Goal: Navigation & Orientation: Find specific page/section

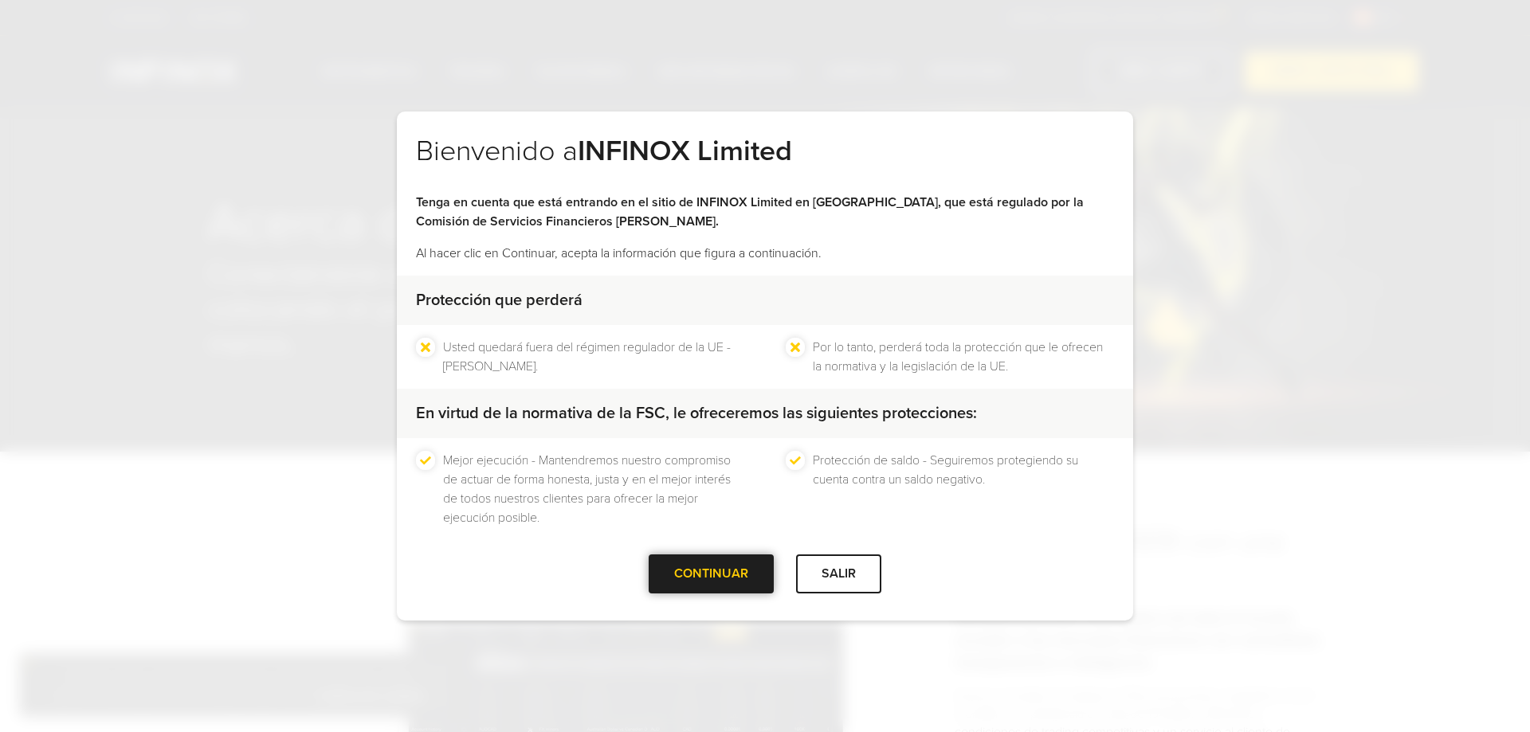
click at [733, 564] on div "CONTINUAR" at bounding box center [711, 574] width 125 height 39
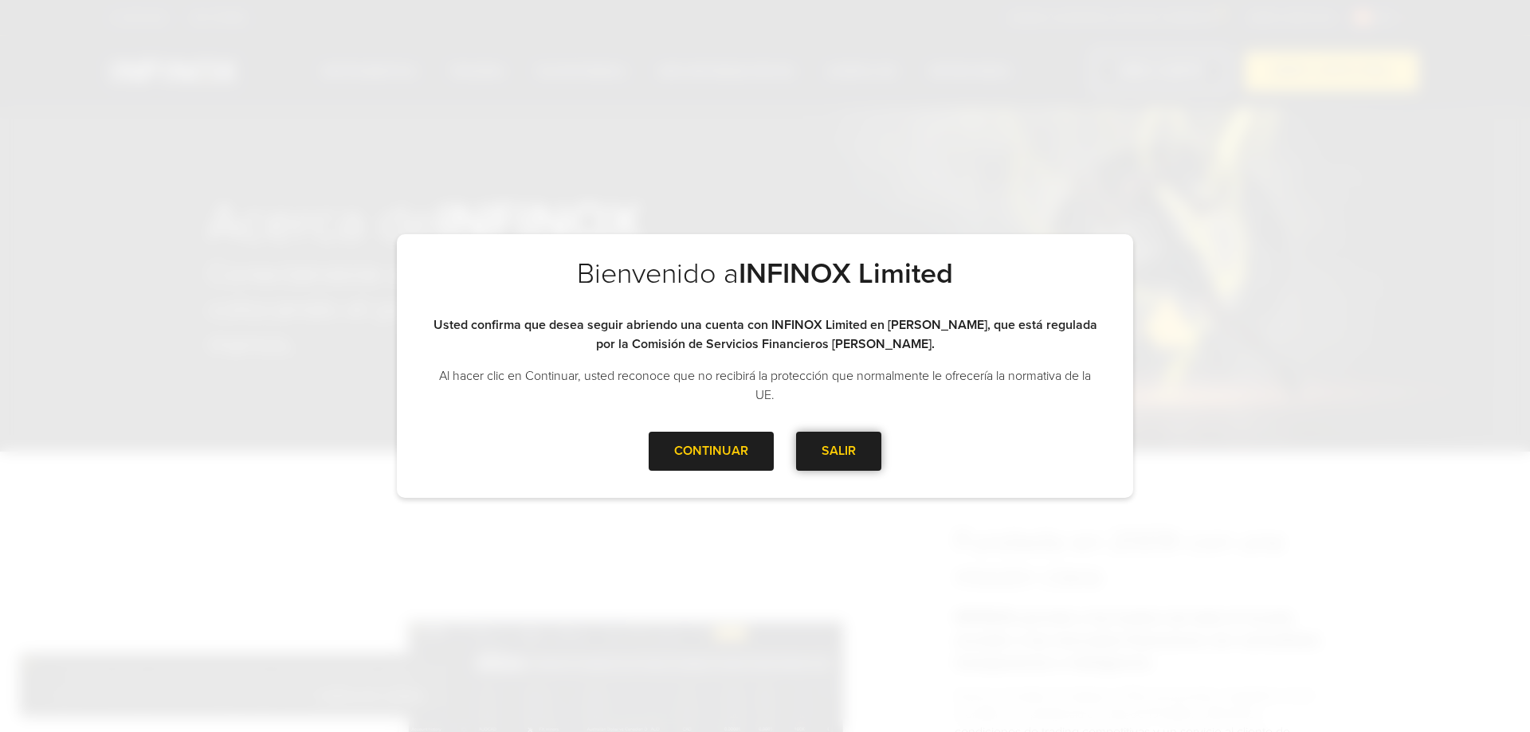
click at [848, 436] on div "SALIR" at bounding box center [838, 451] width 85 height 39
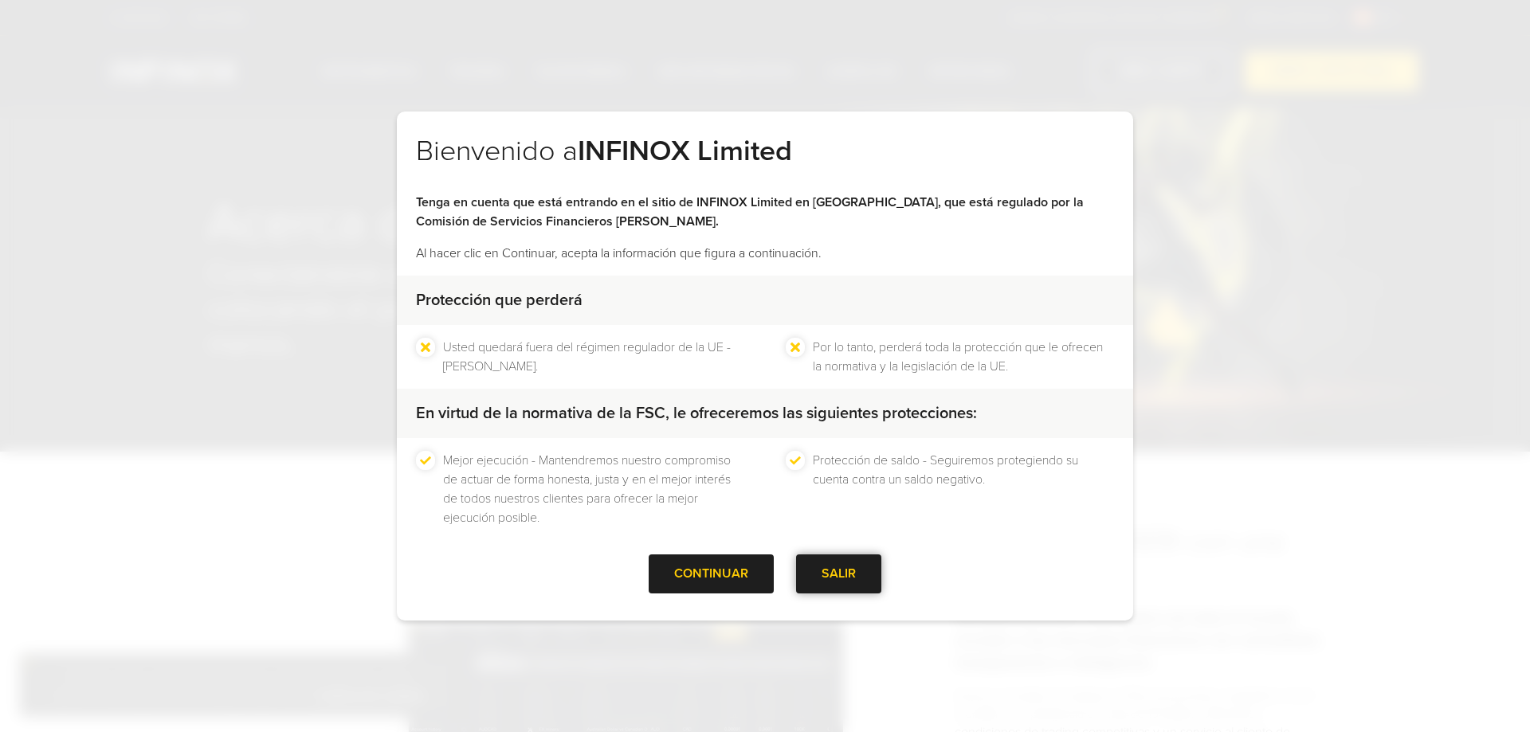
click at [826, 573] on div "SALIR" at bounding box center [838, 574] width 85 height 39
